Goal: Task Accomplishment & Management: Complete application form

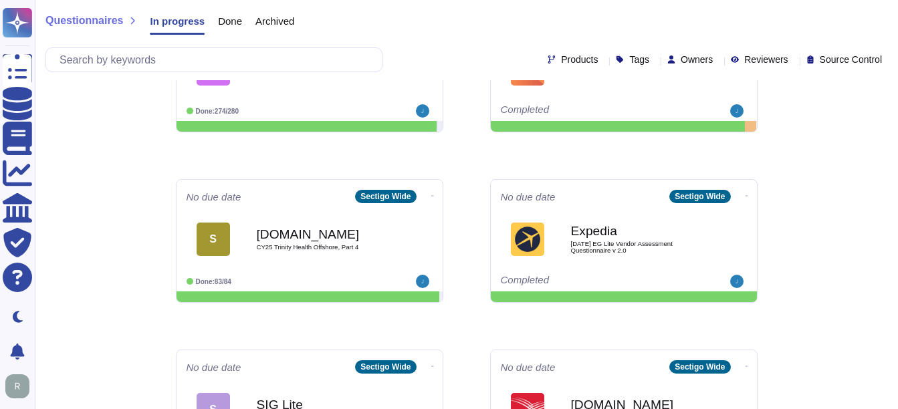
scroll to position [267, 0]
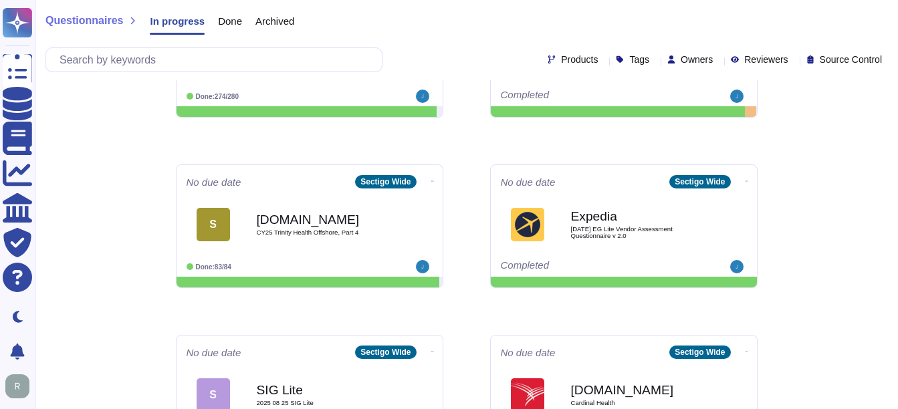
click at [265, 18] on span "Archived" at bounding box center [274, 21] width 39 height 10
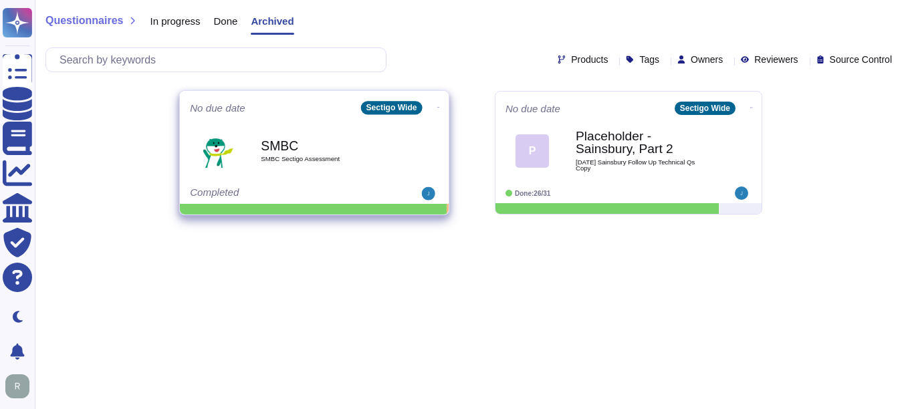
click at [290, 142] on b "SMBC" at bounding box center [328, 145] width 135 height 13
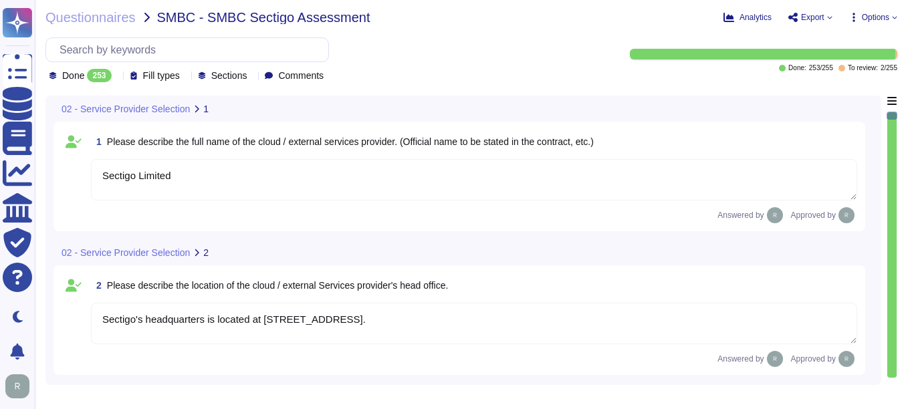
type textarea "Sectigo Limited"
type textarea "Sectigo's headquarters is located at [STREET_ADDRESS]."
type textarea "We currently have over 500 employees."
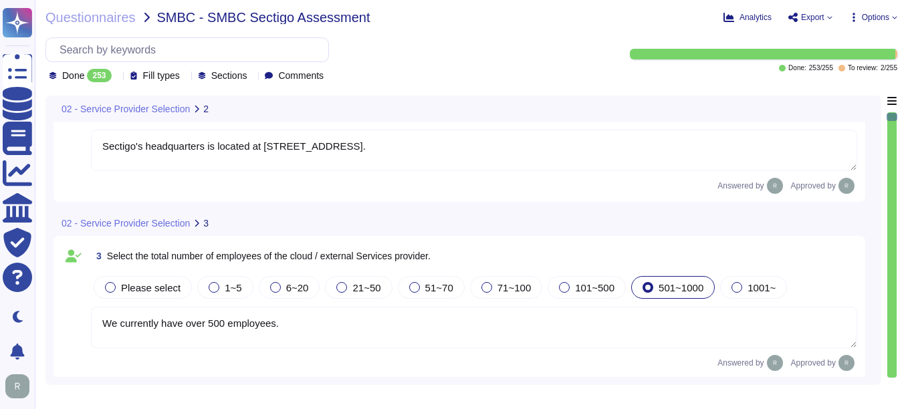
scroll to position [201, 0]
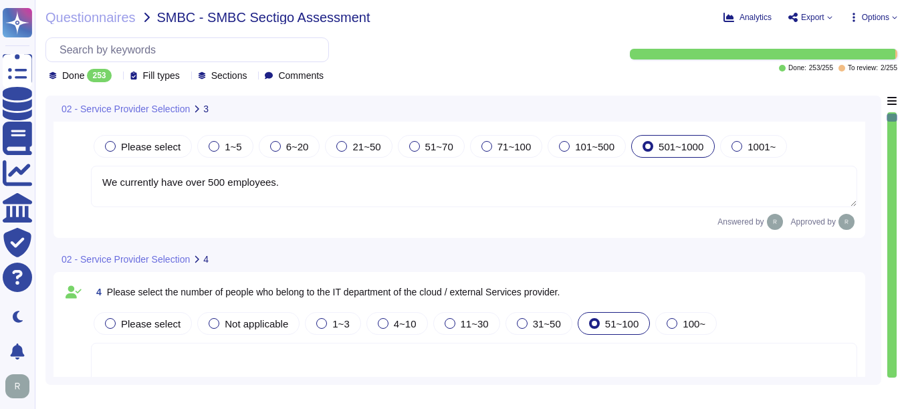
type textarea "The service to be provided is "Sectigo Certificate Manager," which offers digit…"
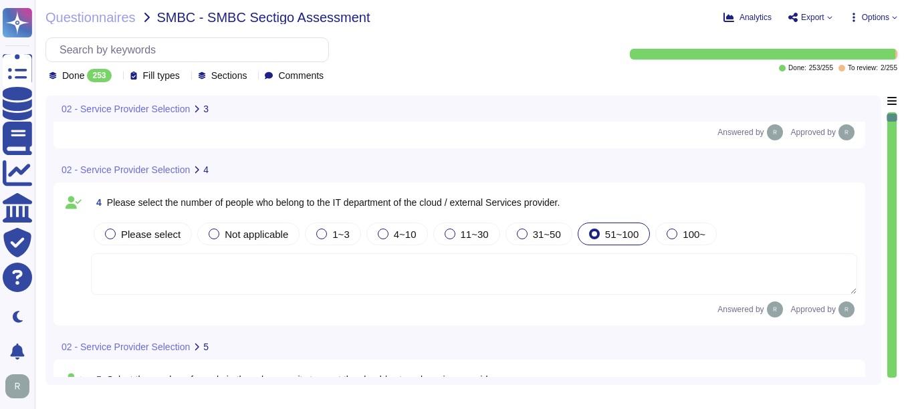
scroll to position [401, 0]
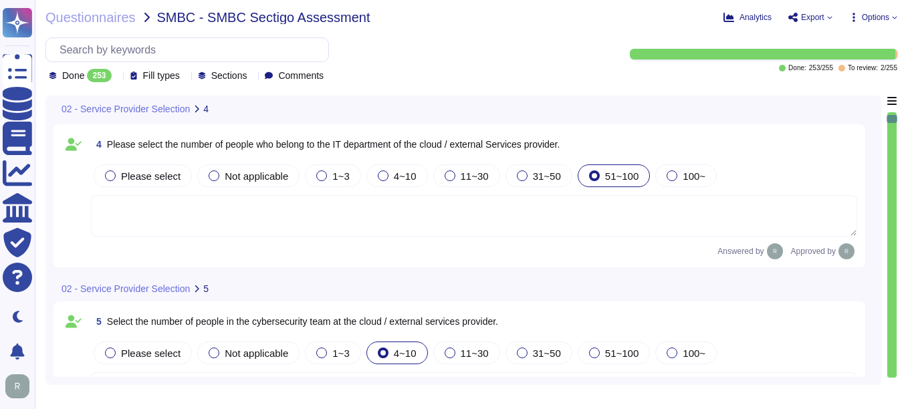
type textarea "The service provided is SaaS."
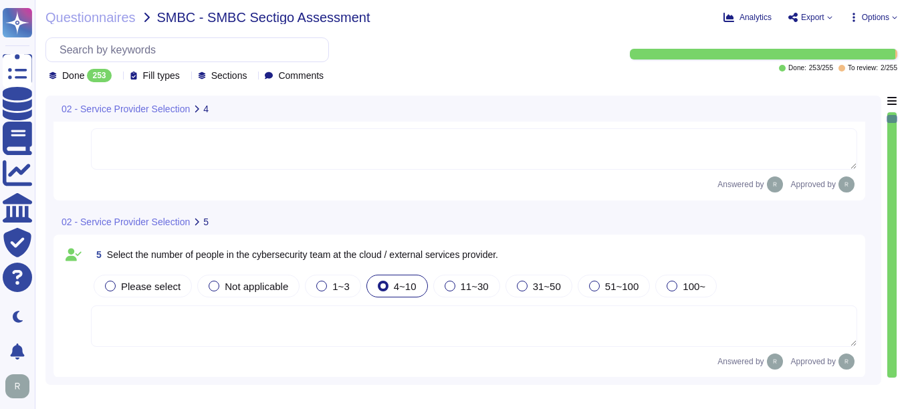
scroll to position [535, 0]
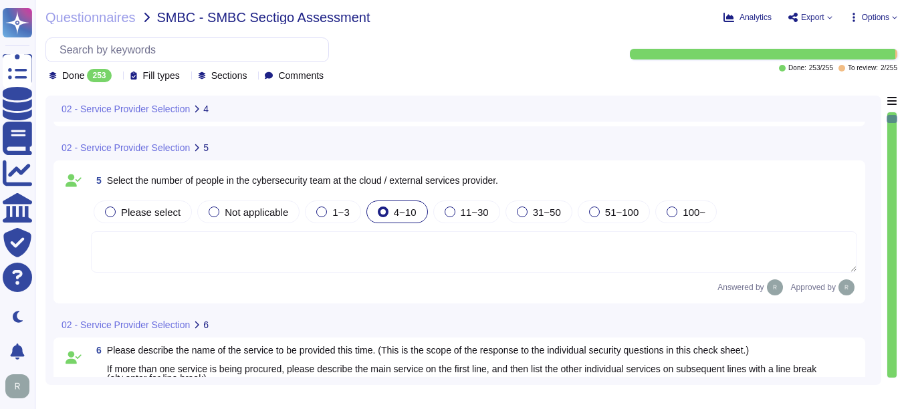
type textarea "Yes, our organization holds several security-related certifications, including …"
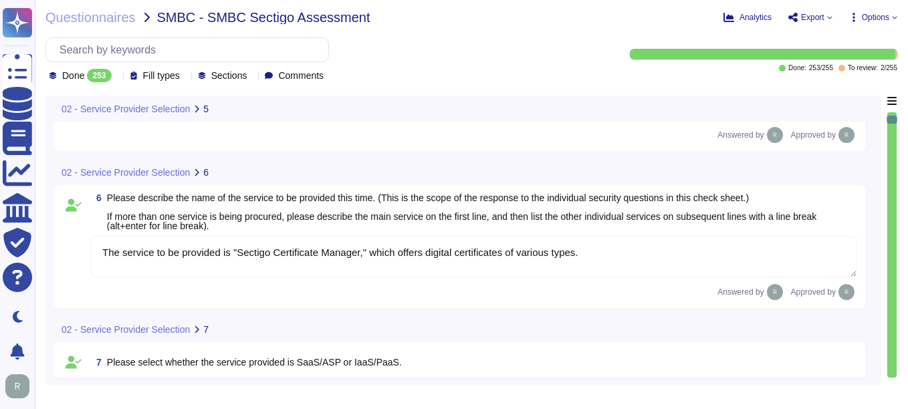
scroll to position [735, 0]
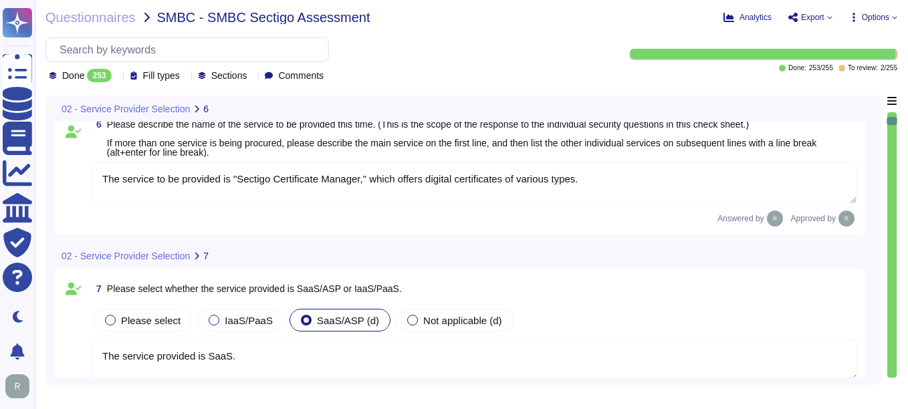
type textarea "Yes, Sectigo has a dedicated Information Security team that is part of its orga…"
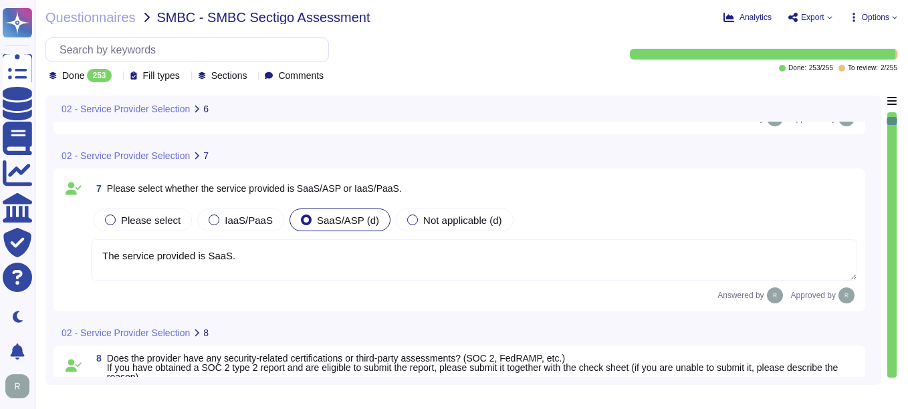
scroll to position [936, 0]
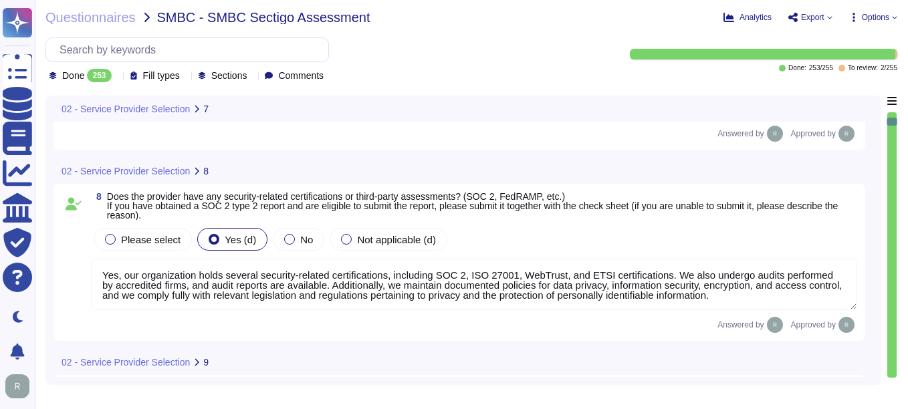
type textarea "Yes, there is a person responsible for information security, specifically the C…"
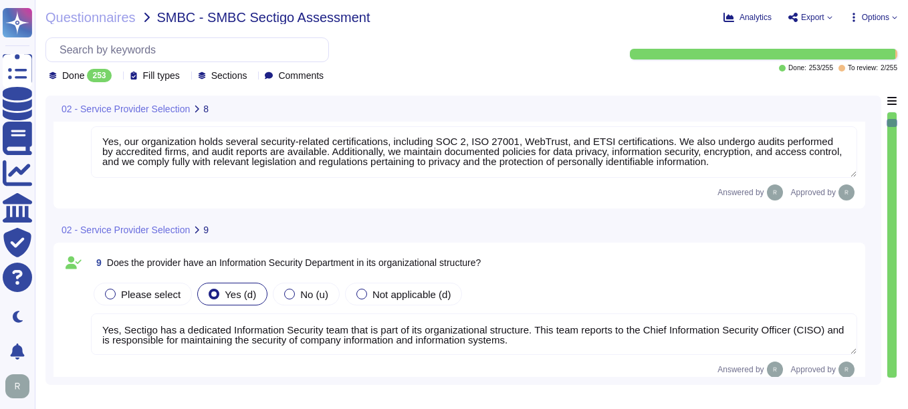
scroll to position [1203, 0]
type textarea "The information security team is composed of qualified IT security staff who re…"
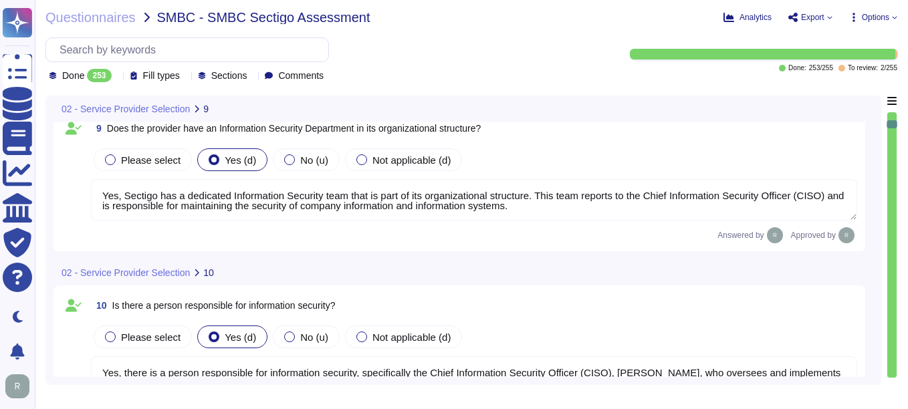
type textarea "Yes, there is a dedicated information security function responsible for securit…"
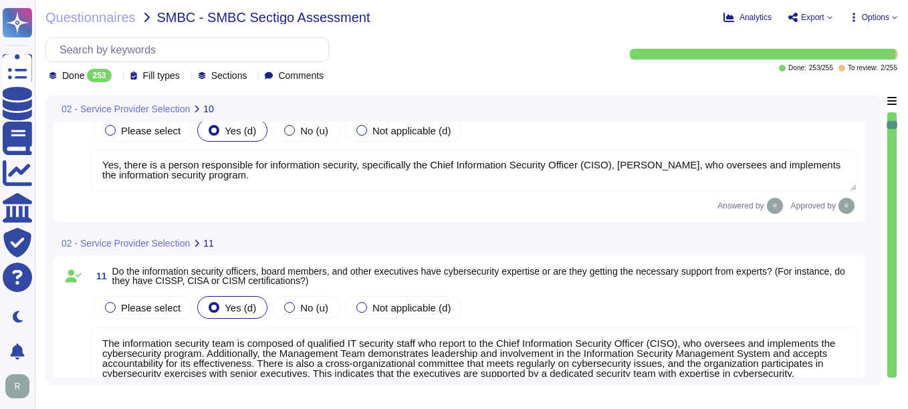
scroll to position [1538, 0]
type textarea "Yes, we have an internal incident response team that is overseen by our Chief I…"
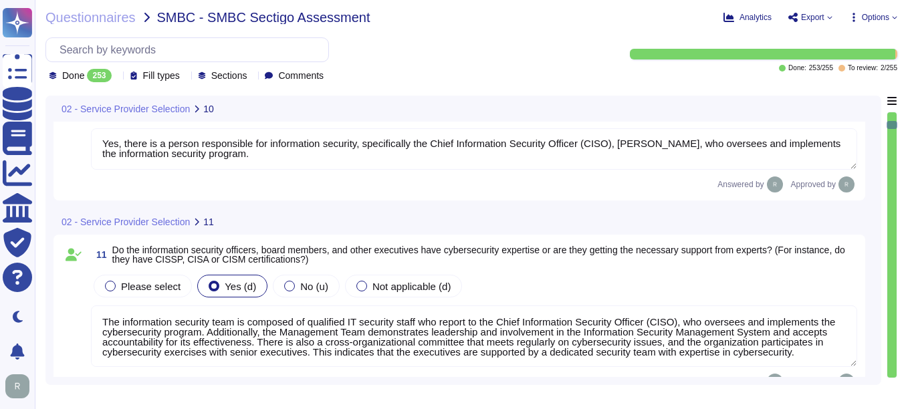
scroll to position [1, 0]
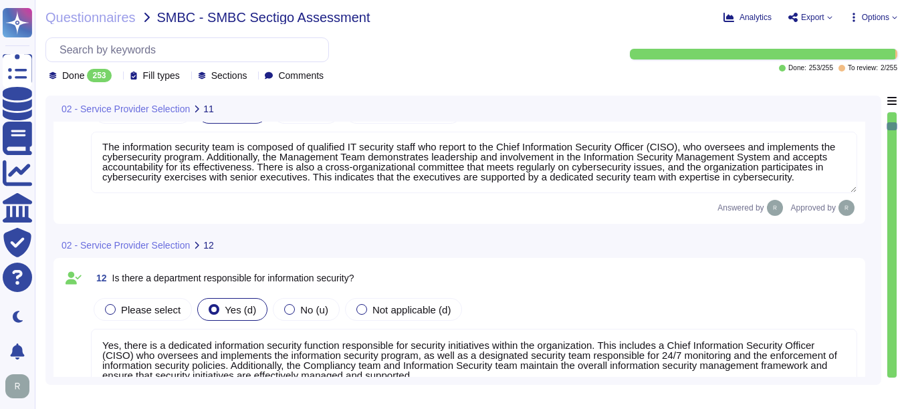
type textarea "Yes, we have documented and approved information security policies, standards, …"
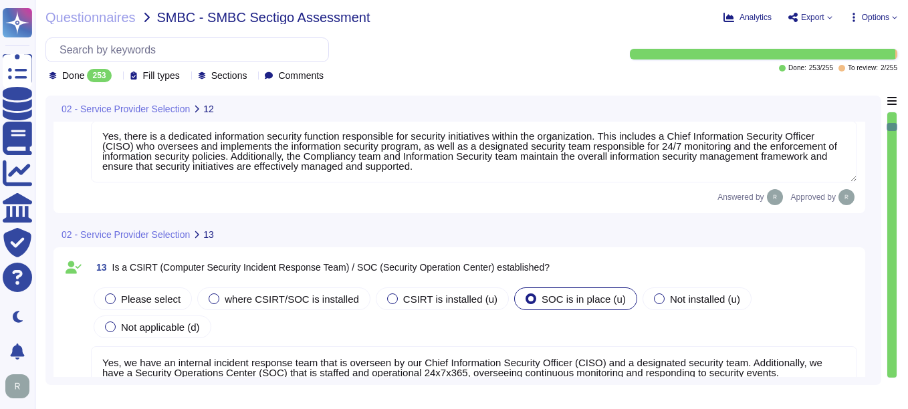
scroll to position [1939, 0]
type textarea "Yes, we have a Supplier & Third-Party Relationship Policy as part of our third-…"
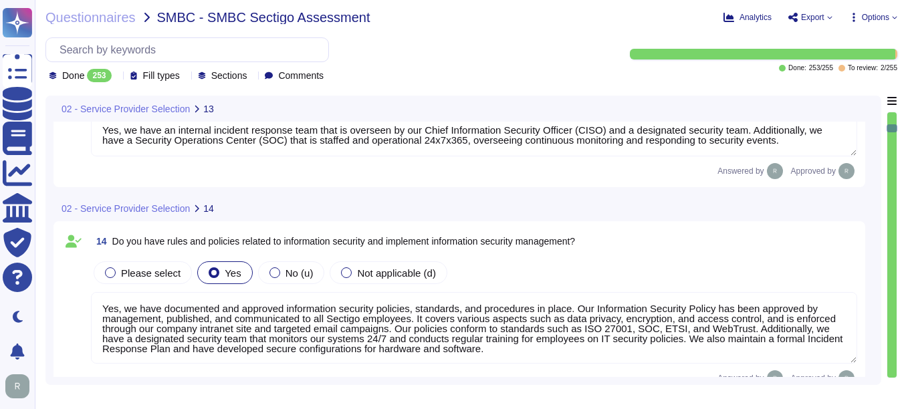
scroll to position [2140, 0]
type textarea "Yes, we conduct information security training for employees at least once a yea…"
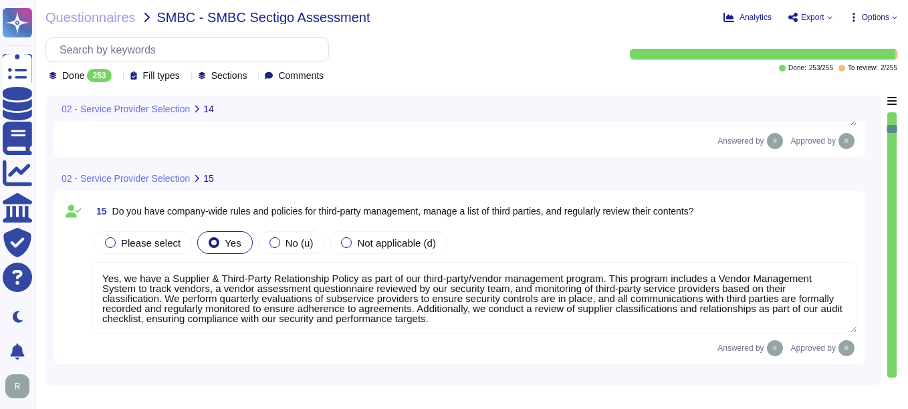
type textarea "Your Enterprise Sales representative will share."
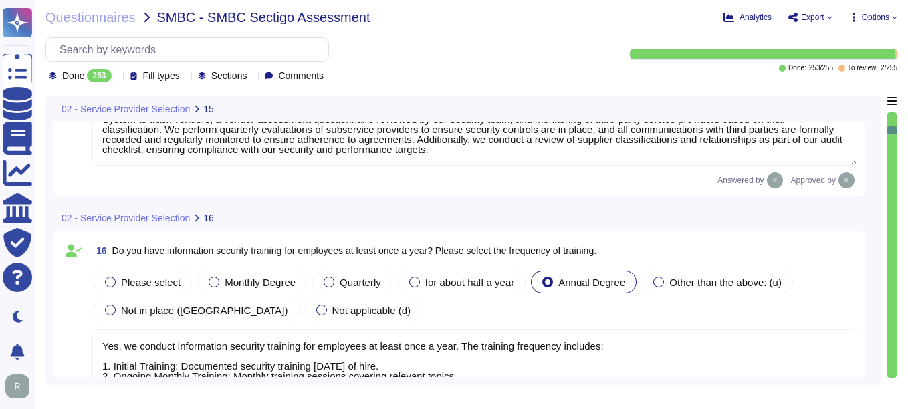
scroll to position [2541, 0]
type textarea "Your Enterprise Sales representative will share."
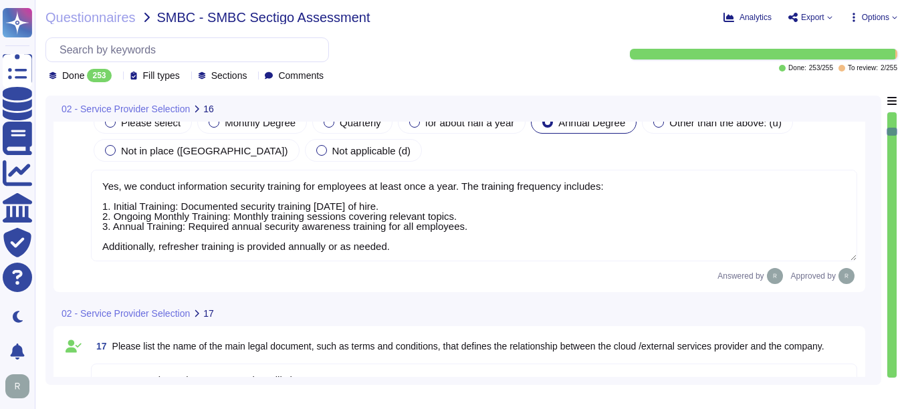
type textarea "Yes, SLAs are clearly defined in their terms of service, including specific upt…"
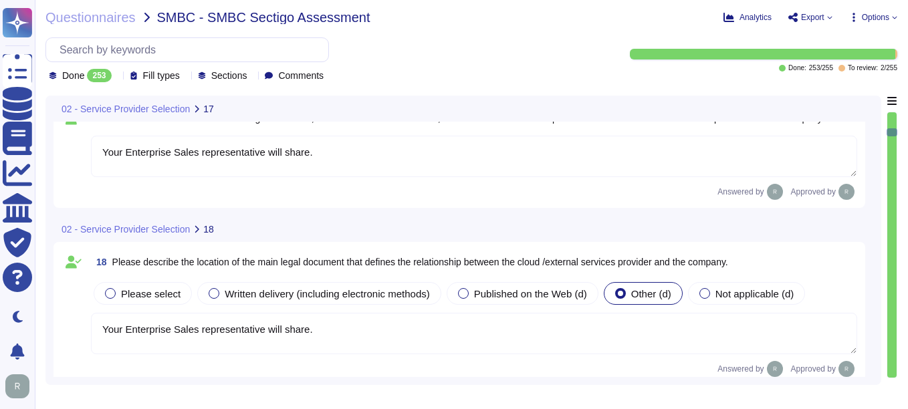
scroll to position [2875, 0]
type textarea "No, we do not use subcontractors for this service. All development work is inte…"
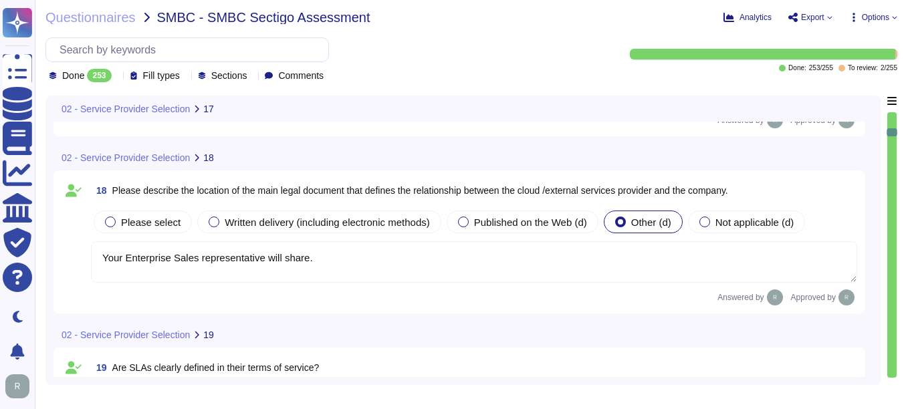
type textarea "Yes, the services provided include digital identity solutions, publicly trusted…"
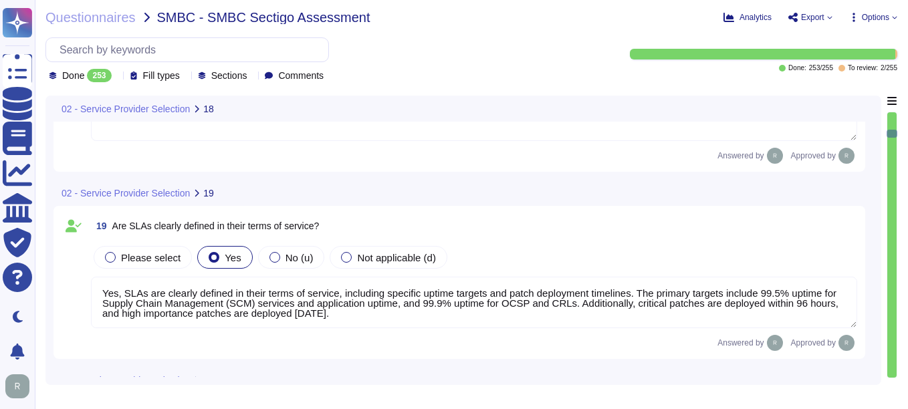
scroll to position [1, 0]
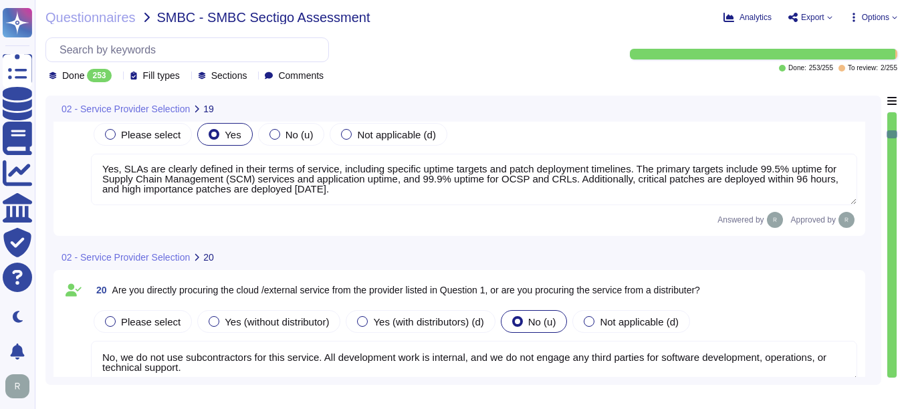
type textarea "Yes, there is a standard scheduled maintenance window for service, which occurs…"
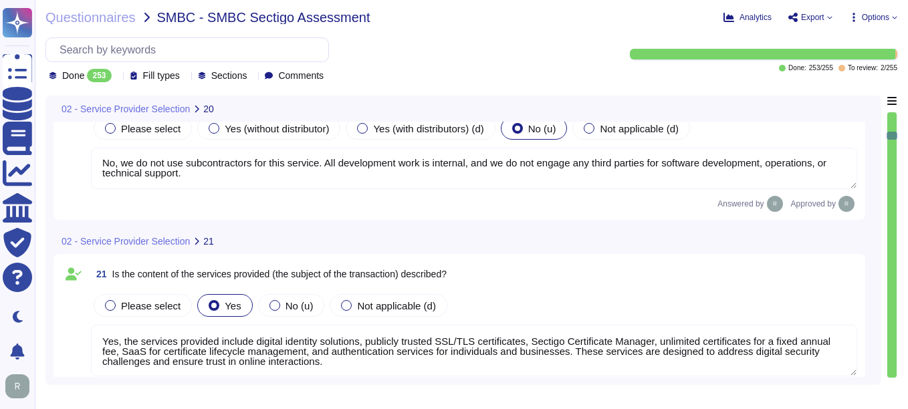
scroll to position [3410, 0]
type textarea "You can discuss this with your enterprise sales representative."
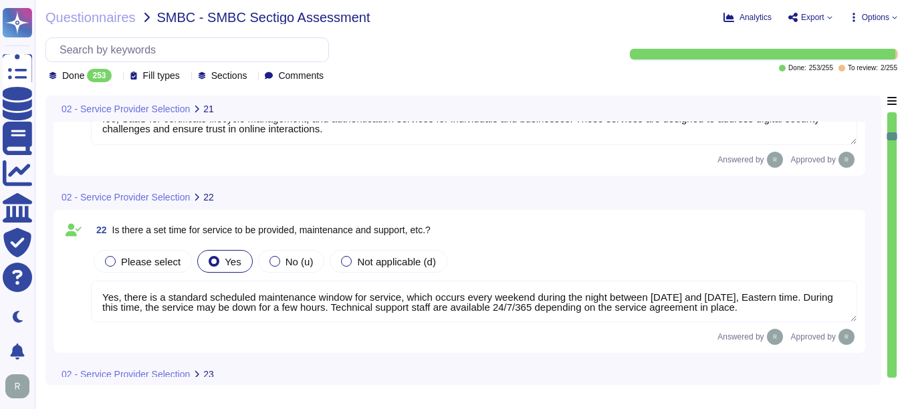
scroll to position [3610, 0]
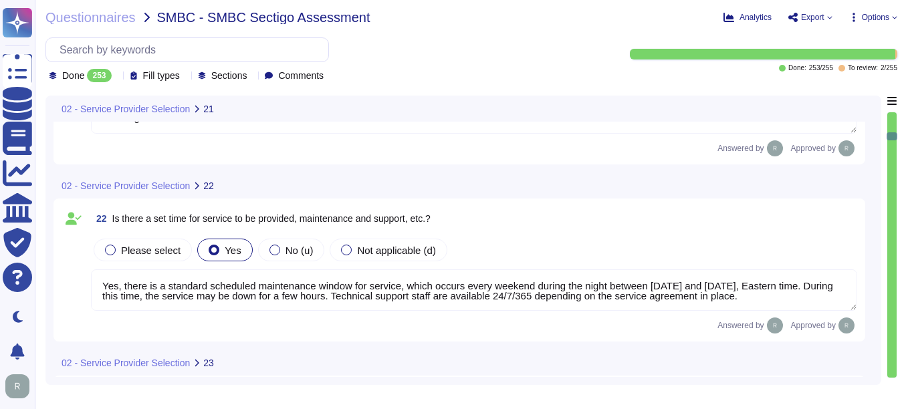
type textarea "You can discuss this with your enterprise sales representative."
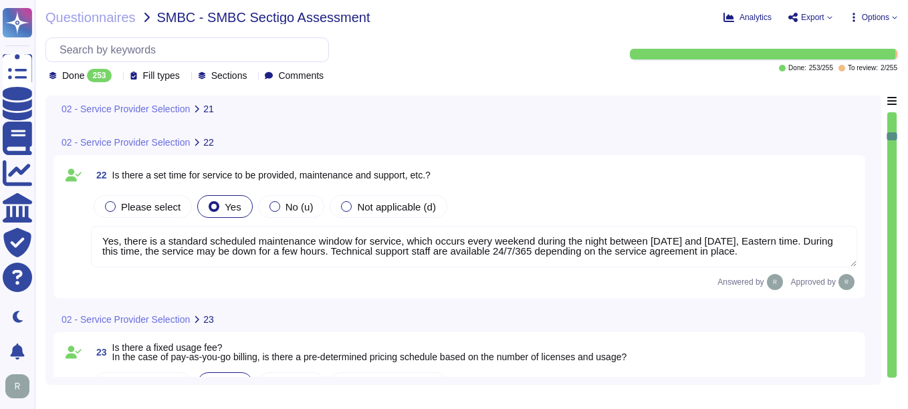
scroll to position [3744, 0]
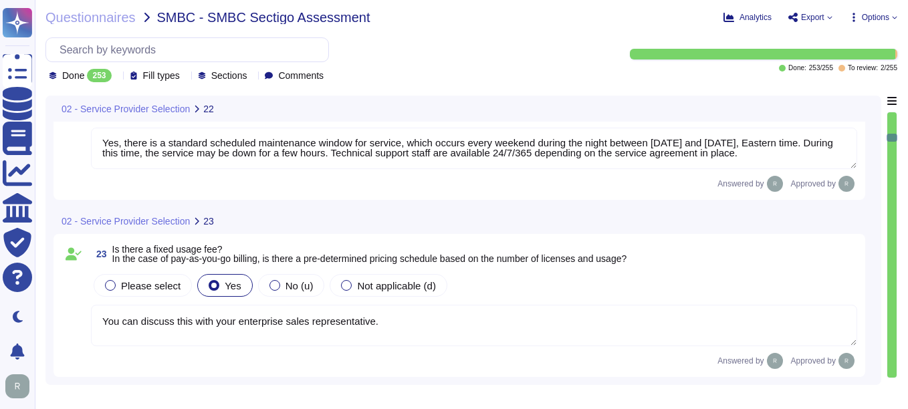
type textarea "You can discuss this with your enterprise sales representative."
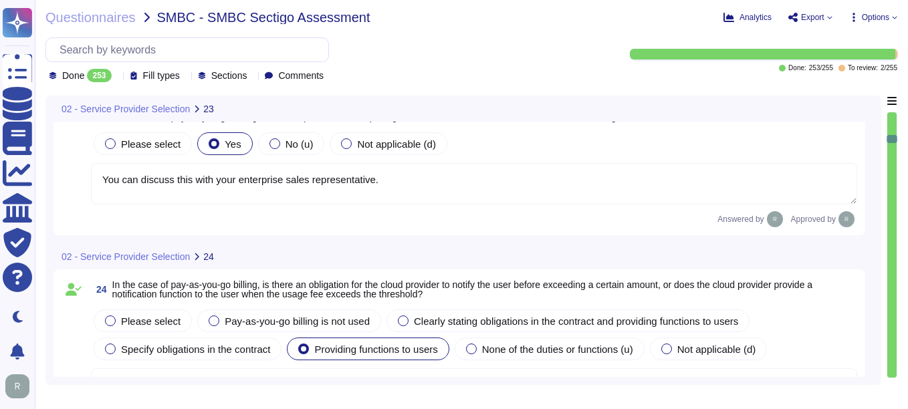
type textarea "Sectigo is committed to compliance with all relevant legal, statutory, regulato…"
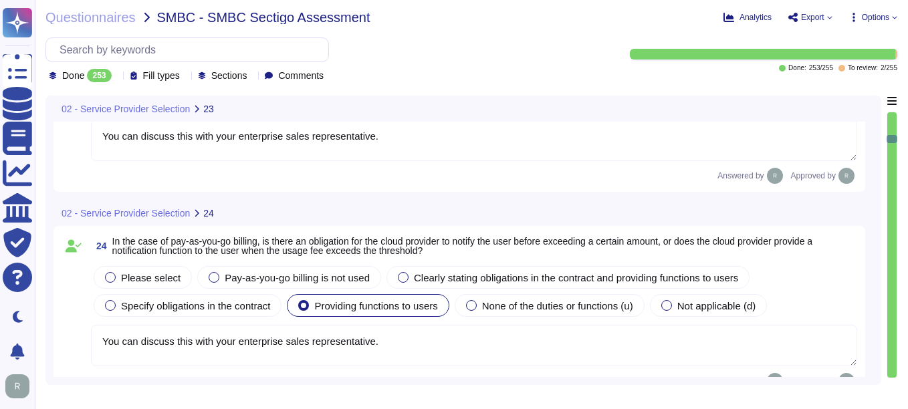
scroll to position [3945, 0]
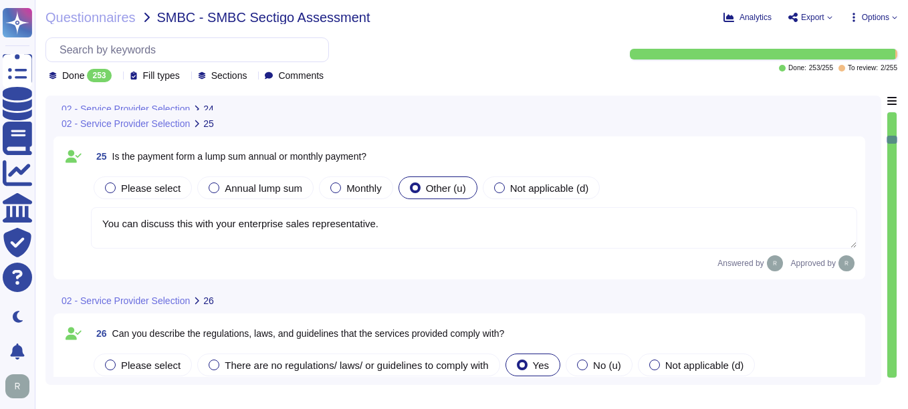
type textarea "The governing law is the law of the jurisdiction where the personnel are locate…"
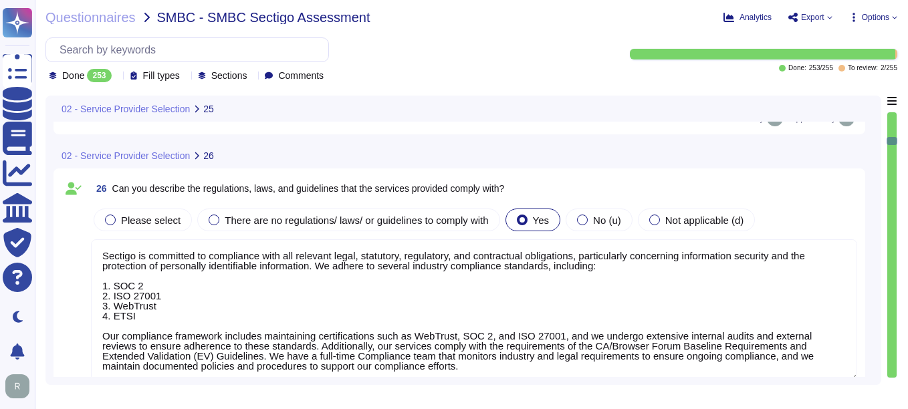
scroll to position [4346, 0]
type textarea "Yes. Our SCM is a SaaS offering which can be accessed through popular browsers …"
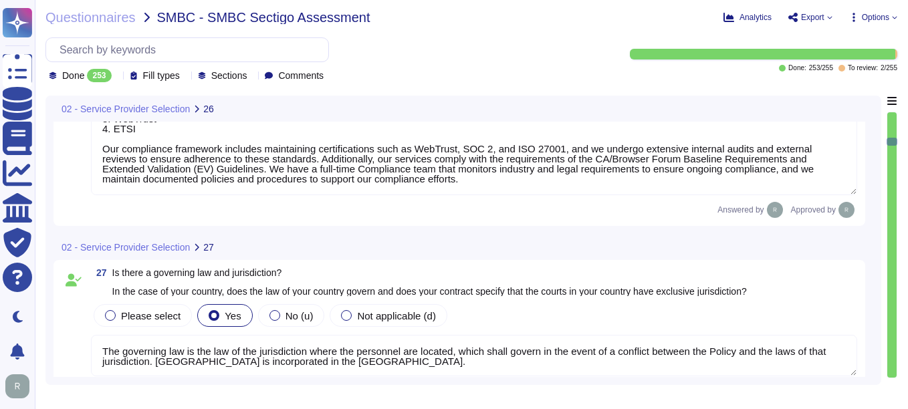
scroll to position [4547, 0]
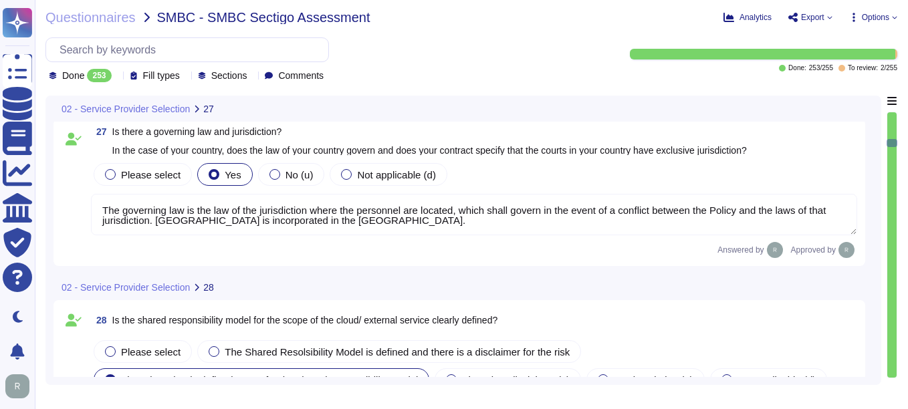
type textarea "Yes, there is a defined scope of responsibility for the management of the user.…"
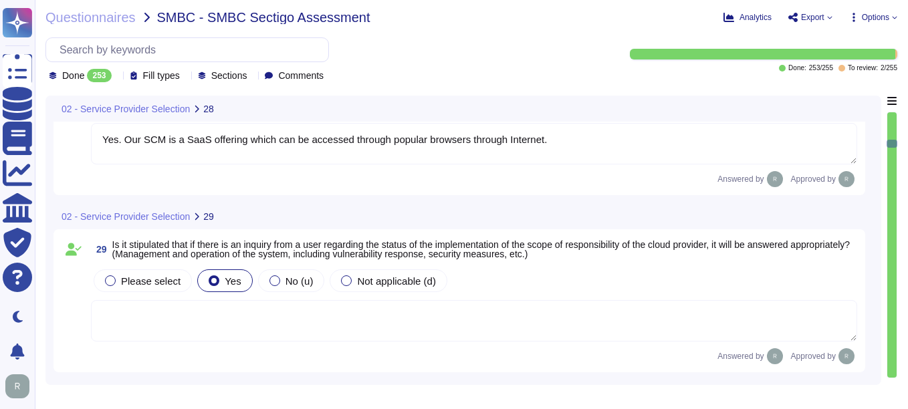
scroll to position [4948, 0]
